Goal: Task Accomplishment & Management: Use online tool/utility

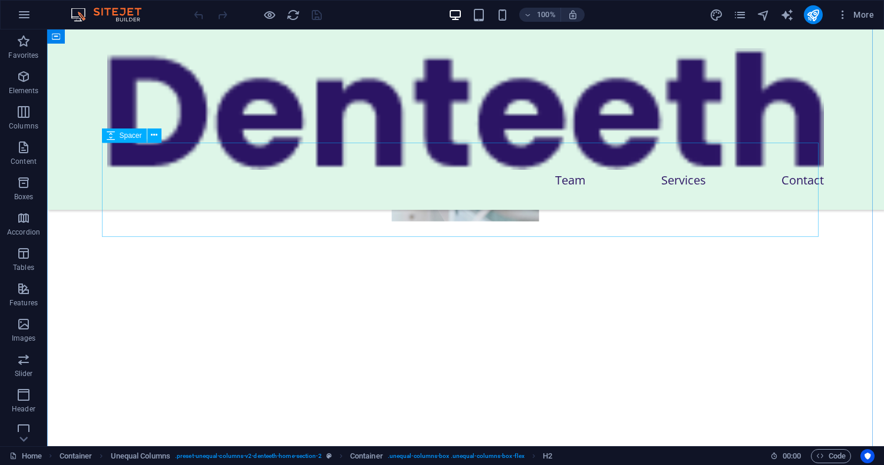
scroll to position [912, 0]
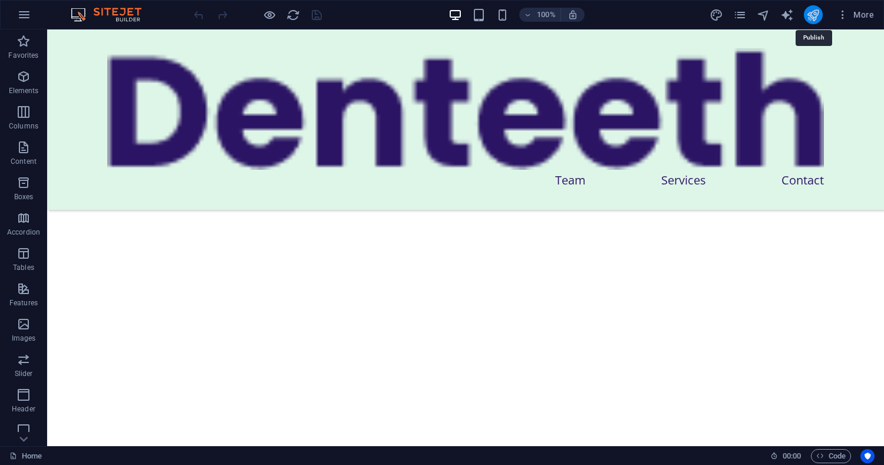
click at [819, 15] on icon "publish" at bounding box center [813, 15] width 14 height 14
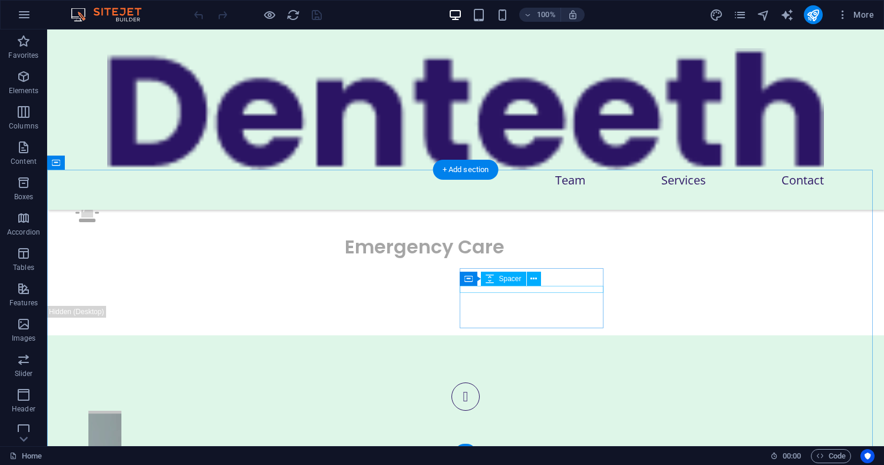
scroll to position [4158, 0]
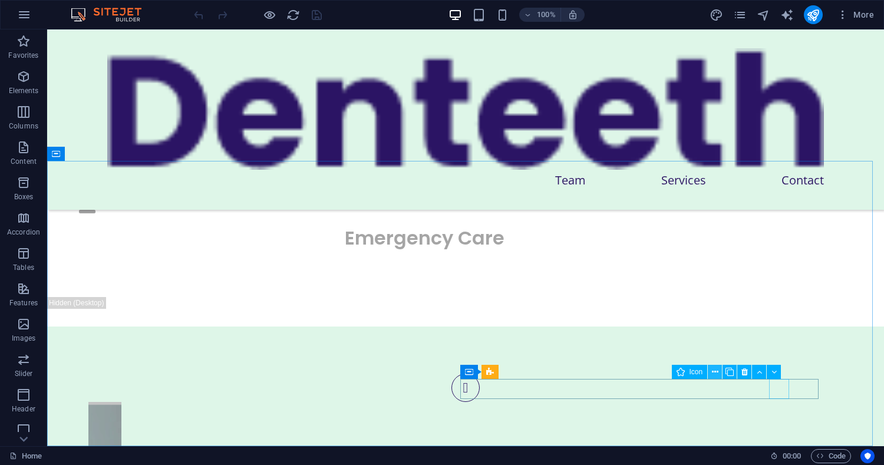
click at [719, 371] on button at bounding box center [715, 372] width 14 height 14
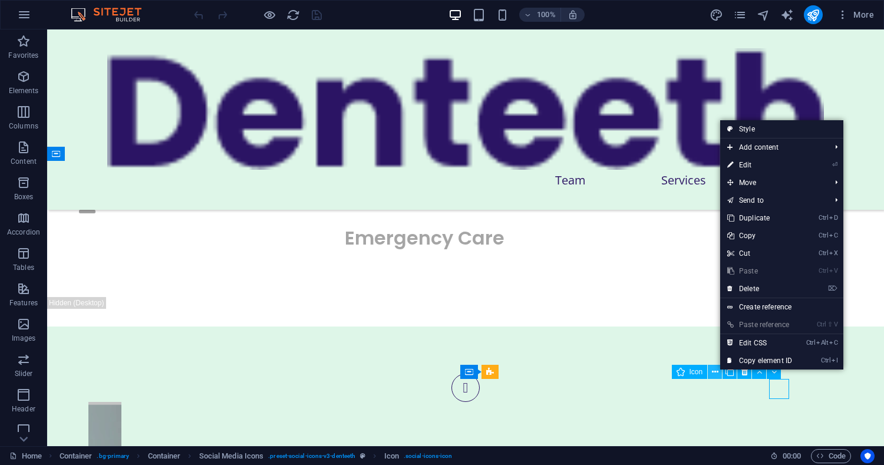
click at [719, 371] on button at bounding box center [715, 372] width 14 height 14
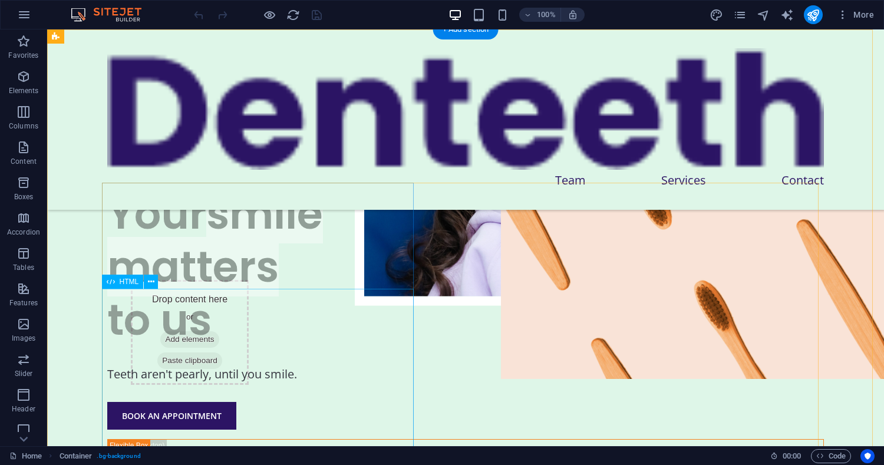
scroll to position [0, 0]
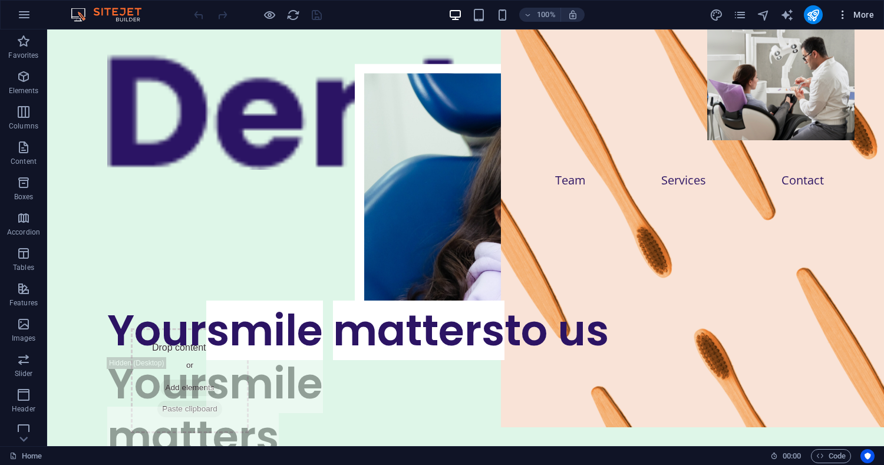
click at [852, 18] on span "More" at bounding box center [855, 15] width 37 height 12
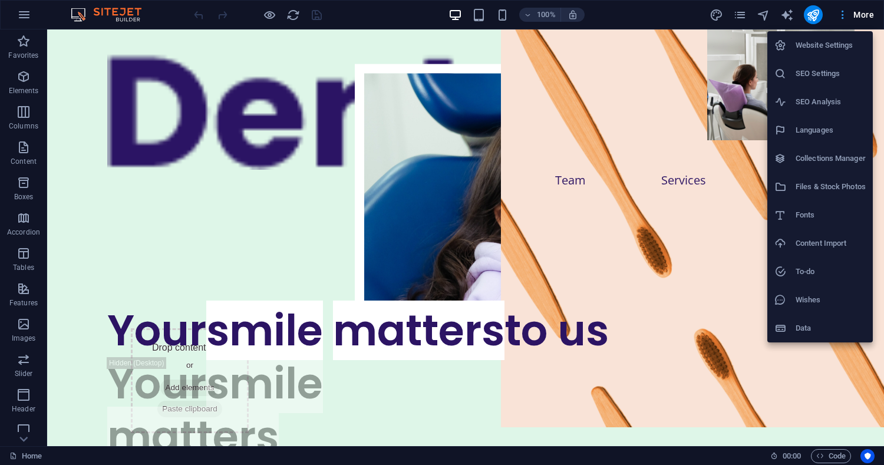
click at [852, 18] on div at bounding box center [442, 232] width 884 height 465
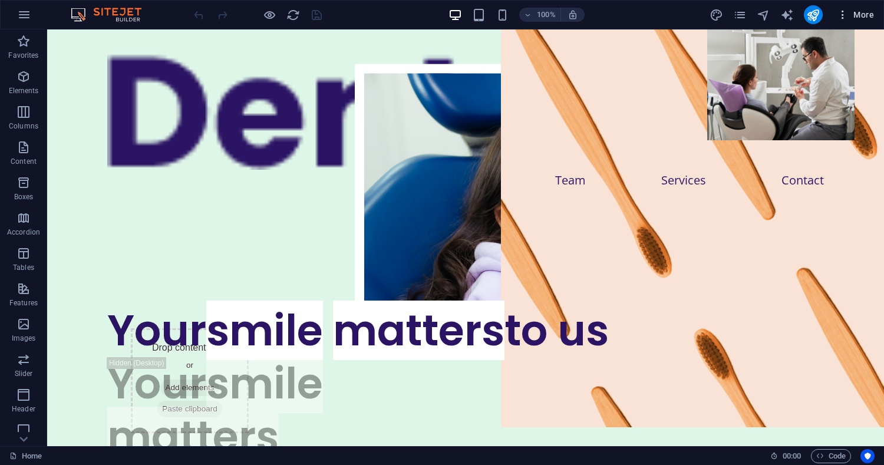
click at [841, 13] on icon "button" at bounding box center [843, 15] width 12 height 12
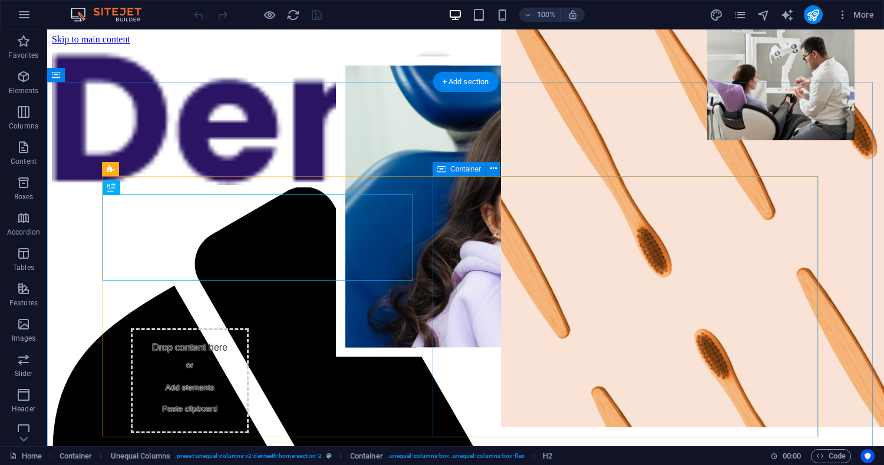
scroll to position [543, 0]
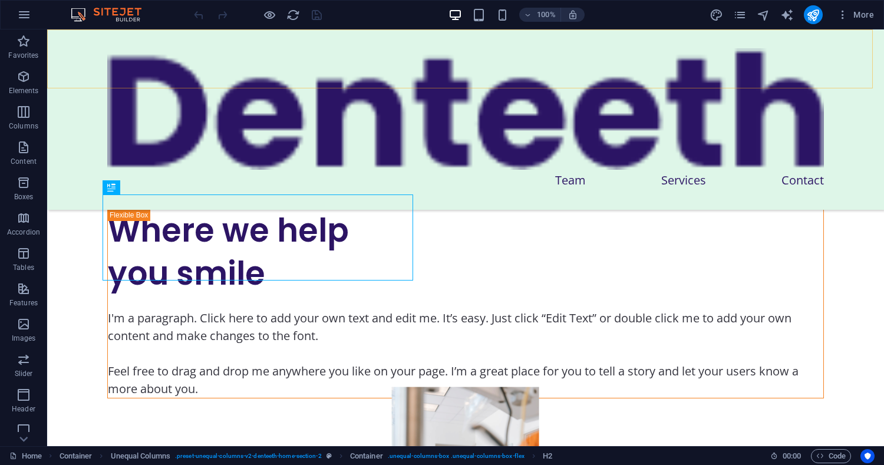
click at [179, 40] on div "Menu Team Services Contact" at bounding box center [465, 119] width 837 height 180
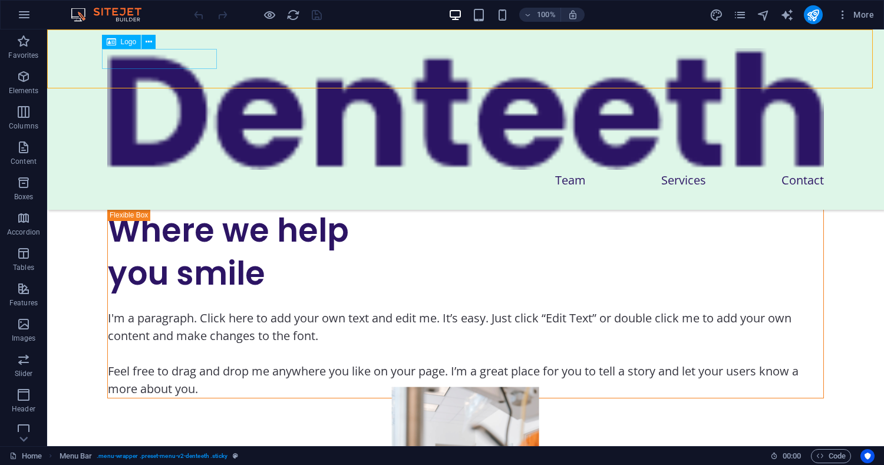
click at [178, 62] on div at bounding box center [465, 108] width 717 height 121
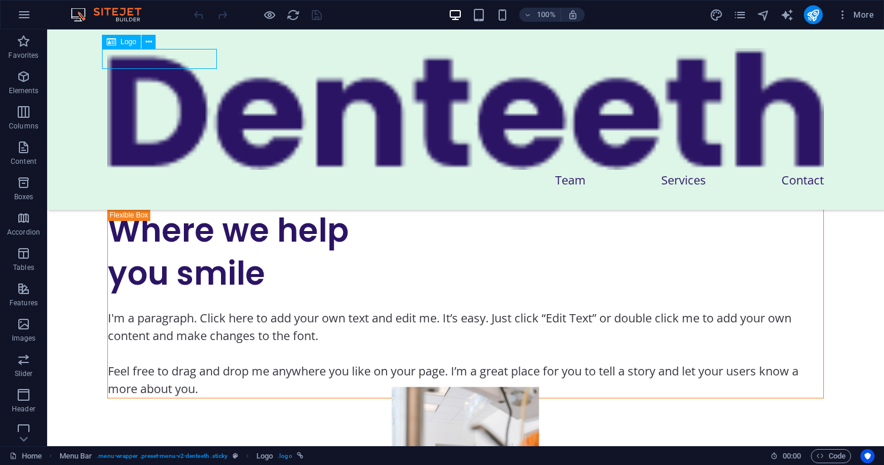
click at [179, 67] on div at bounding box center [465, 108] width 717 height 121
click at [147, 44] on icon at bounding box center [149, 42] width 6 height 12
click at [153, 41] on button at bounding box center [148, 42] width 14 height 14
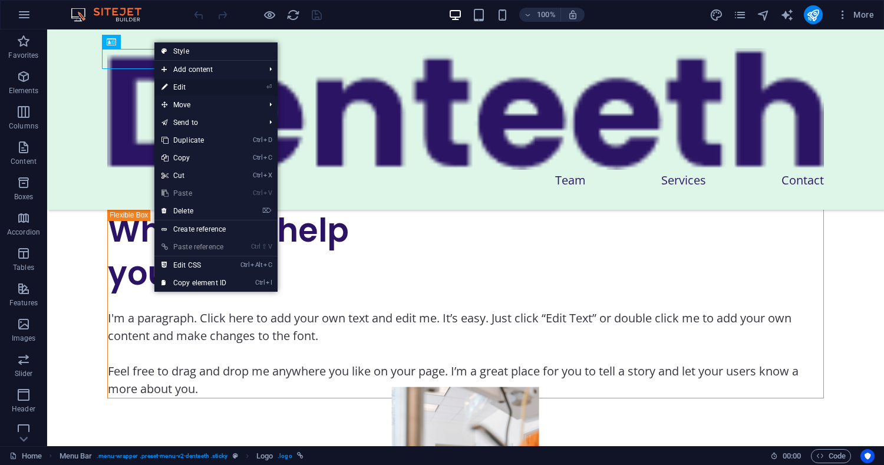
click at [175, 83] on link "⏎ Edit" at bounding box center [193, 87] width 79 height 18
select select "%"
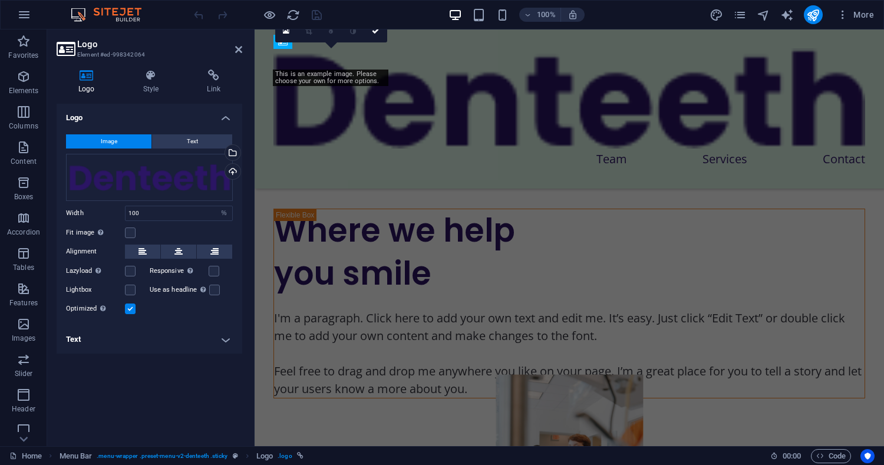
scroll to position [596, 0]
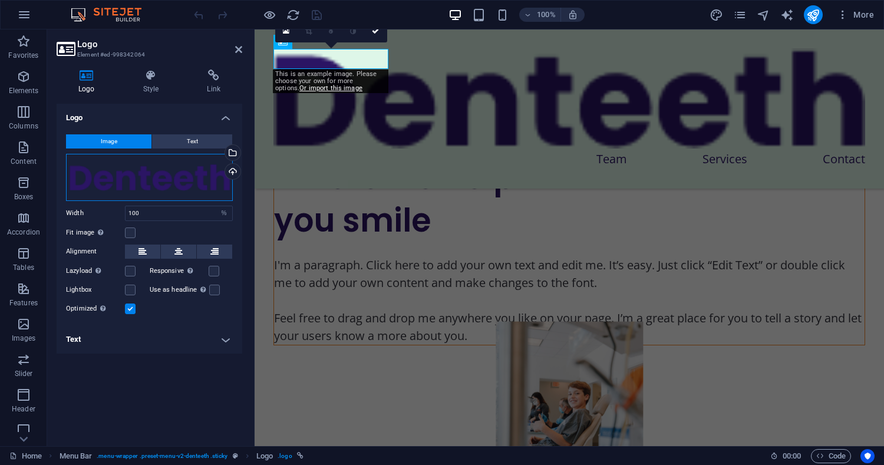
click at [192, 178] on div "Drag files here, click to choose files or select files from Files or our free s…" at bounding box center [149, 177] width 167 height 47
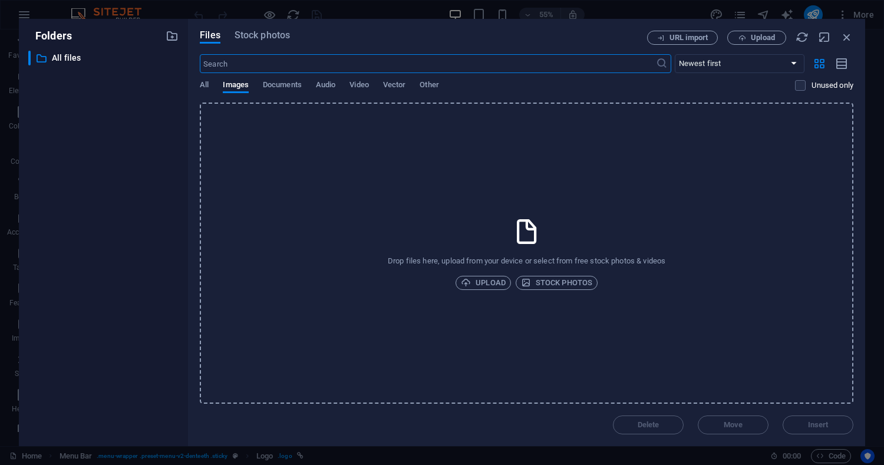
scroll to position [703, 0]
click at [486, 279] on span "Upload" at bounding box center [483, 283] width 45 height 14
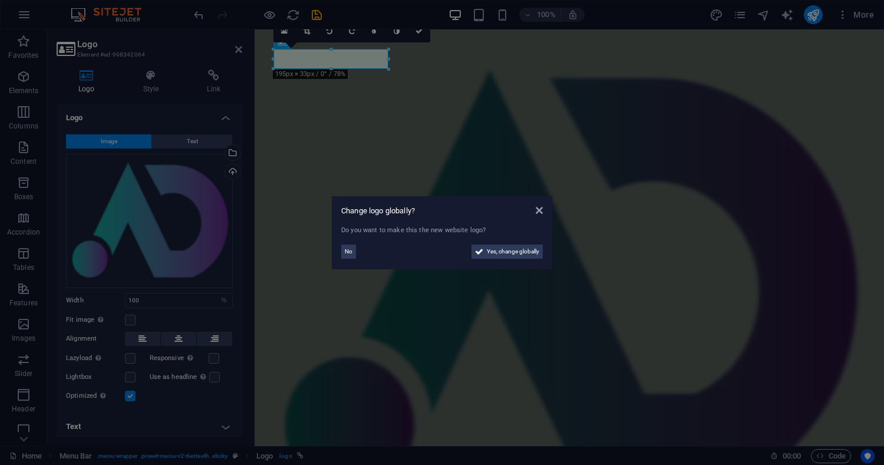
scroll to position [693, 0]
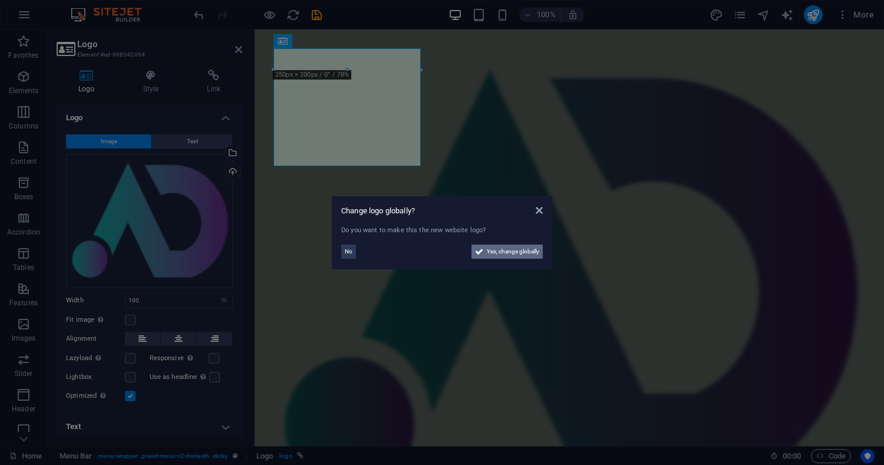
click at [510, 253] on span "Yes, change globally" at bounding box center [513, 252] width 52 height 14
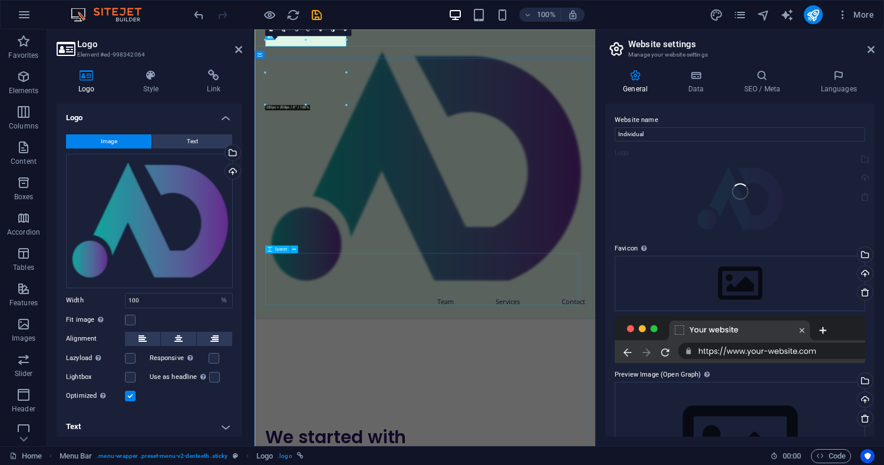
scroll to position [799, 0]
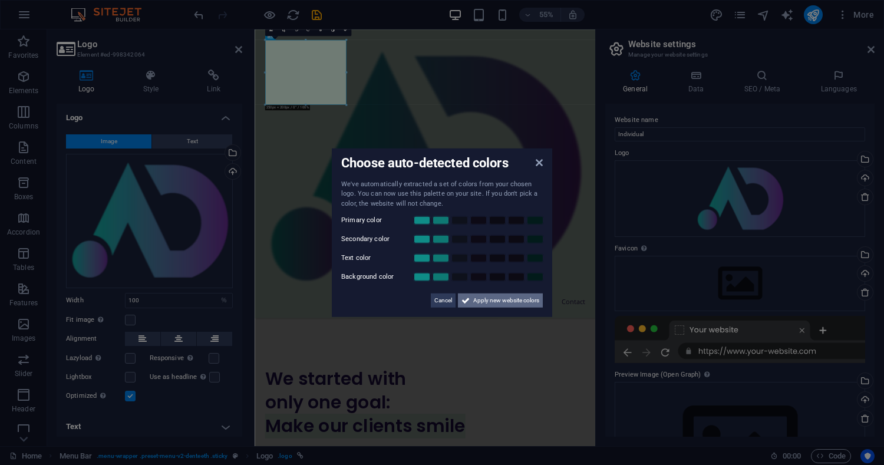
click at [515, 302] on span "Apply new website colors" at bounding box center [506, 301] width 66 height 14
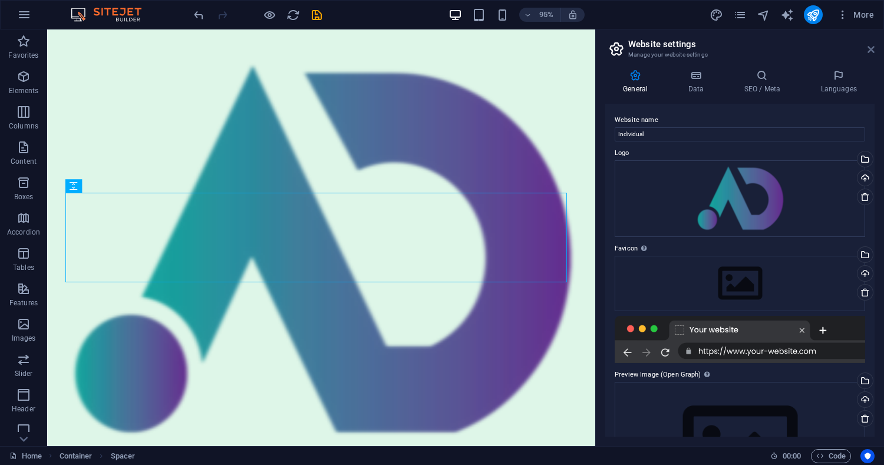
click at [871, 47] on icon at bounding box center [871, 49] width 7 height 9
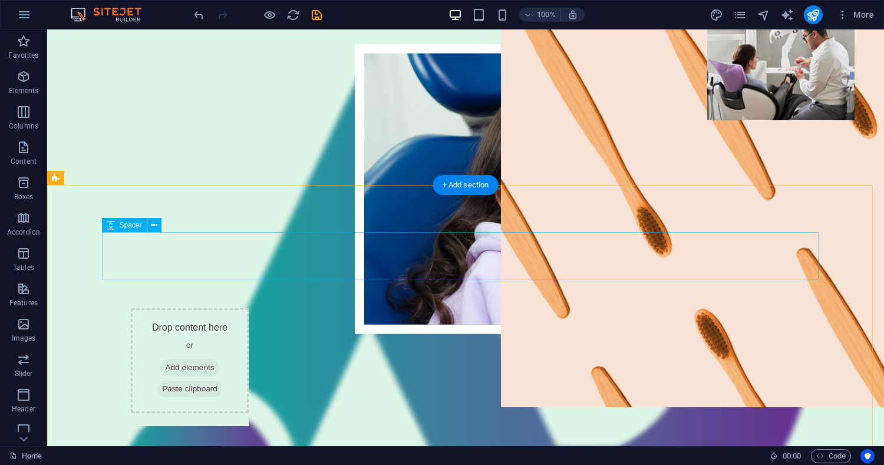
scroll to position [0, 0]
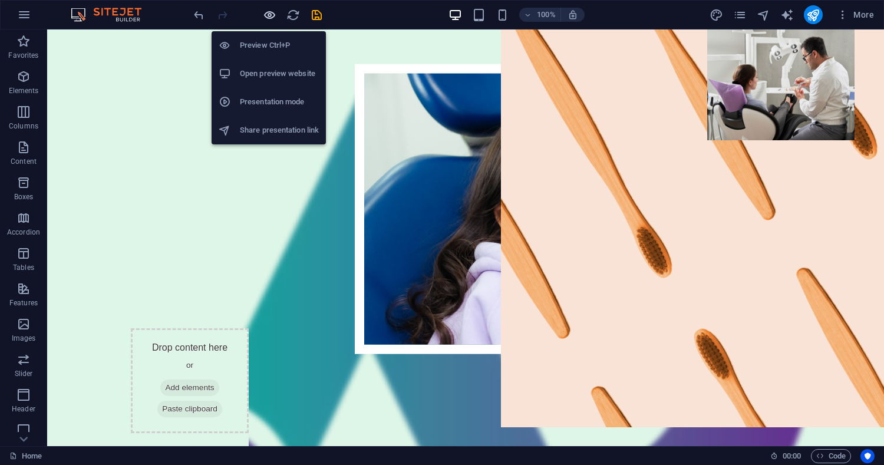
click at [264, 15] on icon "button" at bounding box center [270, 15] width 14 height 14
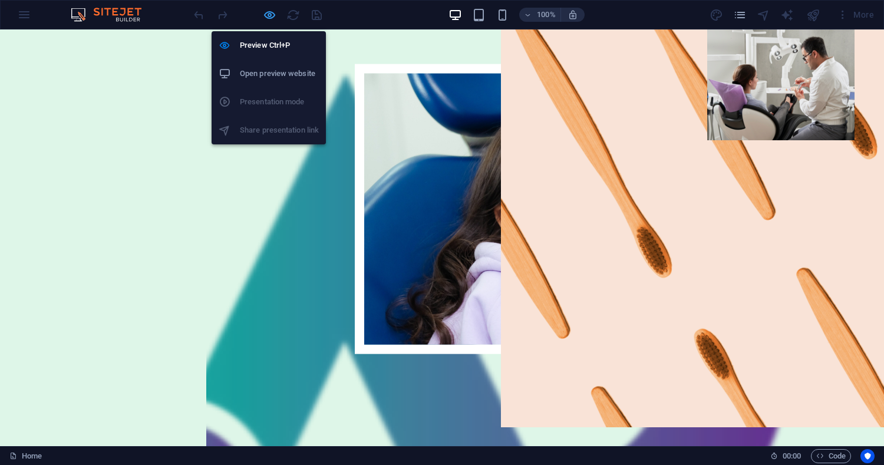
click at [264, 15] on icon "button" at bounding box center [270, 15] width 14 height 14
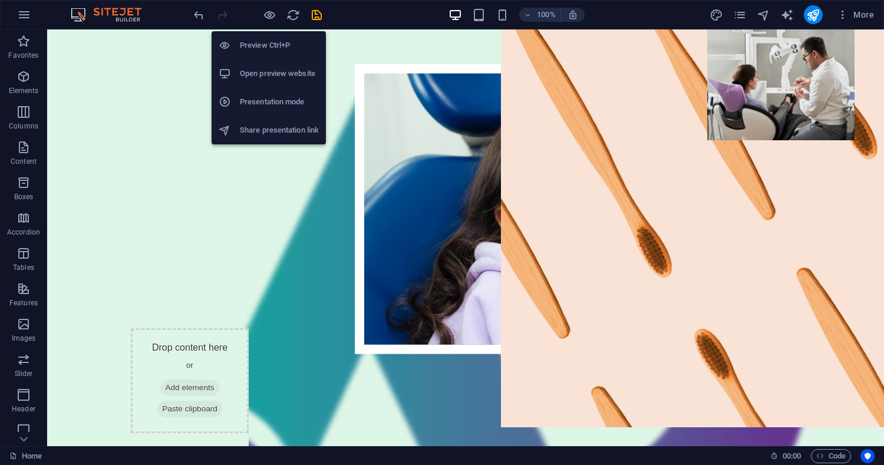
click at [265, 41] on h6 "Preview Ctrl+P" at bounding box center [279, 45] width 79 height 14
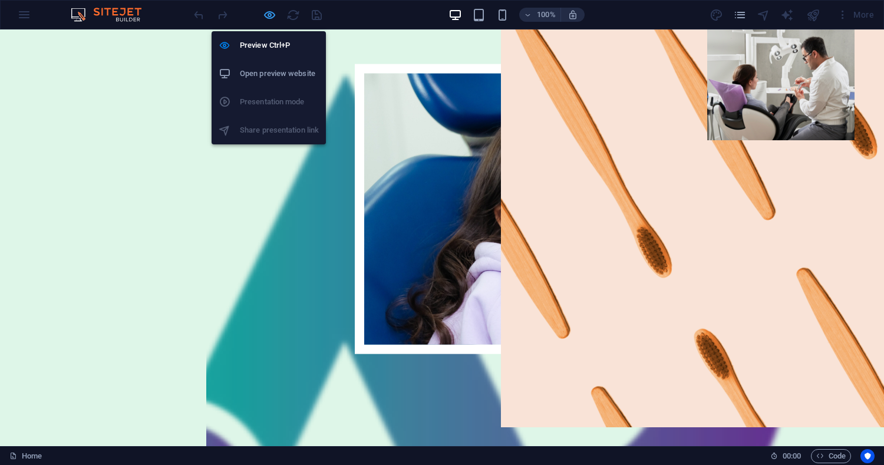
click at [271, 17] on icon "button" at bounding box center [270, 15] width 14 height 14
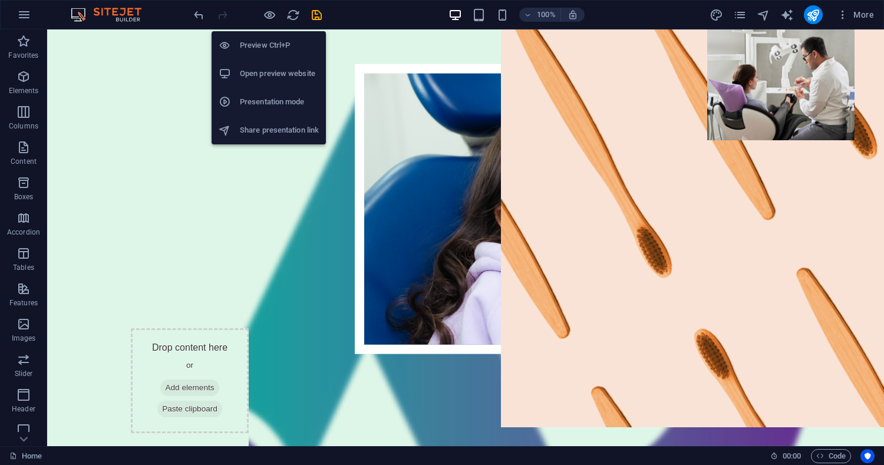
click at [281, 71] on h6 "Open preview website" at bounding box center [279, 74] width 79 height 14
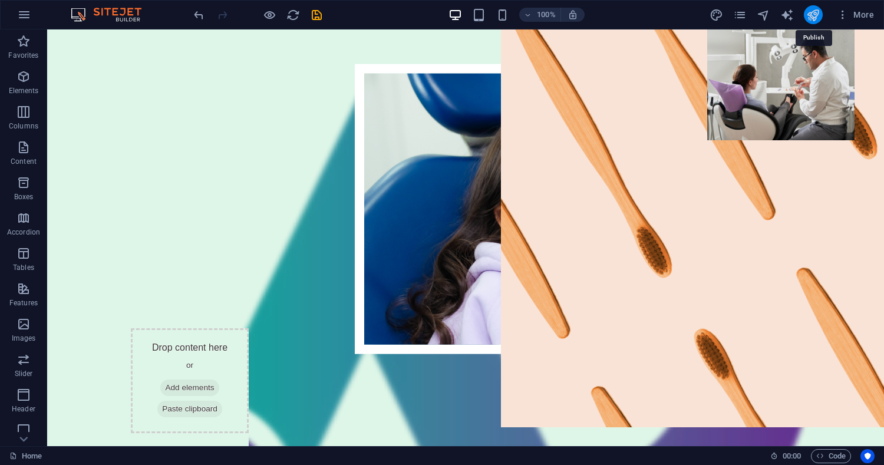
click at [808, 17] on icon "publish" at bounding box center [813, 15] width 14 height 14
checkbox input "false"
